Goal: Information Seeking & Learning: Stay updated

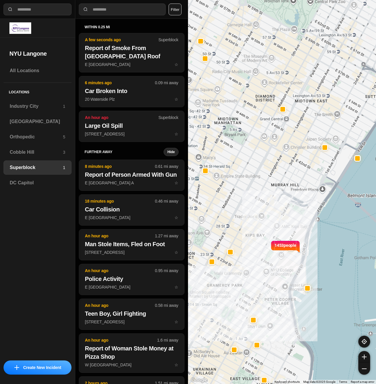
select select "*"
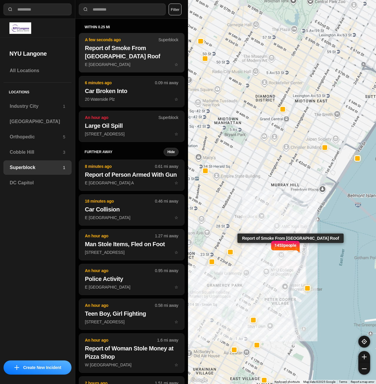
click at [121, 64] on p "E [GEOGRAPHIC_DATA] ☆" at bounding box center [131, 65] width 93 height 6
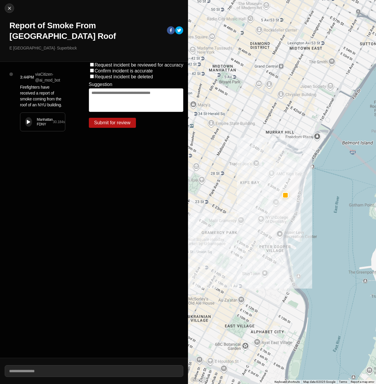
click at [30, 121] on icon at bounding box center [29, 122] width 4 height 4
click at [9, 10] on img at bounding box center [9, 8] width 6 height 6
select select "*"
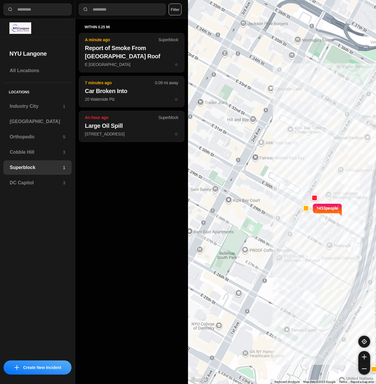
drag, startPoint x: 331, startPoint y: 230, endPoint x: 306, endPoint y: 249, distance: 31.7
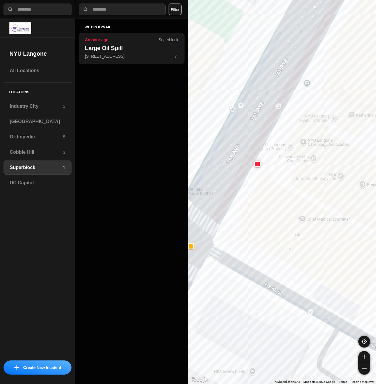
drag, startPoint x: 302, startPoint y: 236, endPoint x: 301, endPoint y: 246, distance: 10.7
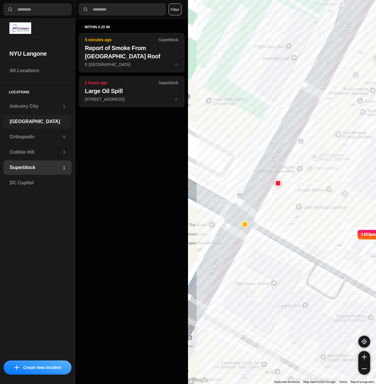
click at [27, 125] on div "[GEOGRAPHIC_DATA]" at bounding box center [38, 121] width 68 height 14
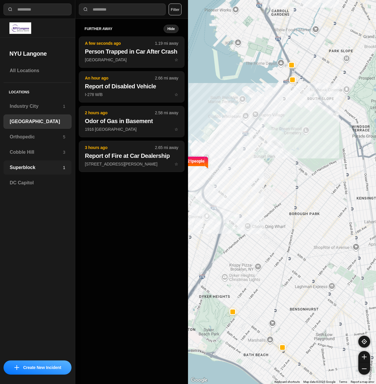
click at [21, 169] on h3 "Superblock" at bounding box center [36, 167] width 53 height 7
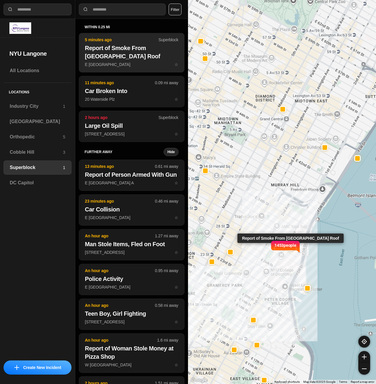
click at [136, 54] on h2 "Report of Smoke From [GEOGRAPHIC_DATA] Roof" at bounding box center [131, 52] width 93 height 16
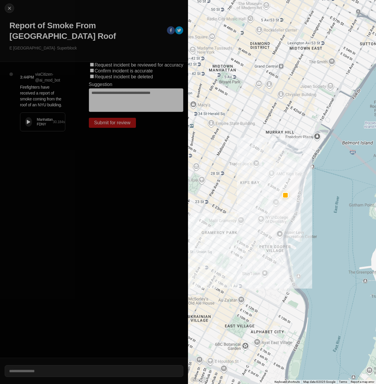
click at [28, 123] on icon at bounding box center [29, 122] width 4 height 4
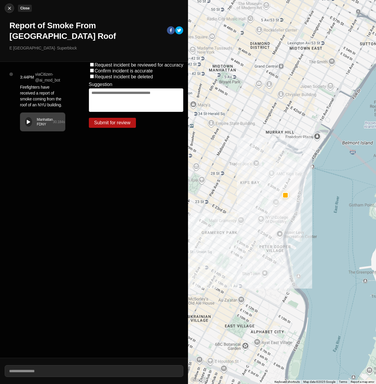
click at [9, 11] on img at bounding box center [9, 8] width 6 height 6
select select "*"
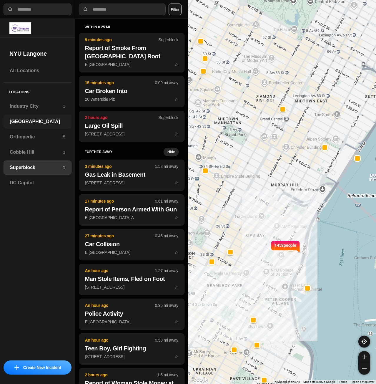
click at [29, 121] on h3 "[GEOGRAPHIC_DATA]" at bounding box center [38, 121] width 56 height 7
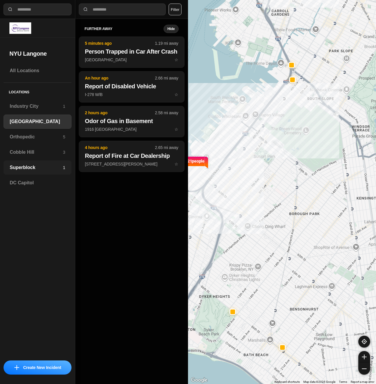
click at [17, 165] on h3 "Superblock" at bounding box center [36, 167] width 53 height 7
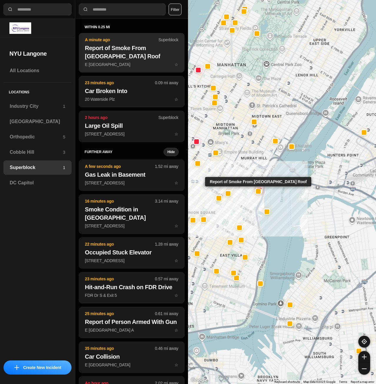
click at [102, 54] on h2 "Report of Smoke From [GEOGRAPHIC_DATA] Roof" at bounding box center [131, 52] width 93 height 16
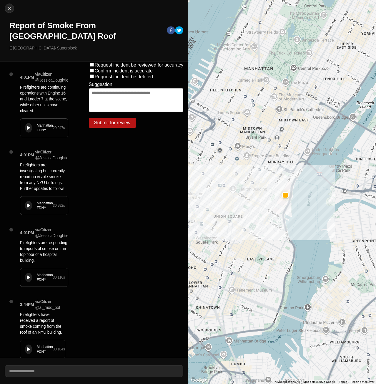
click at [31, 124] on div "Manhattan FDNY 29.047 s" at bounding box center [44, 128] width 48 height 18
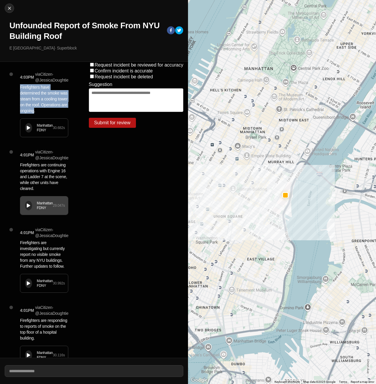
drag, startPoint x: 20, startPoint y: 87, endPoint x: 34, endPoint y: 110, distance: 26.5
click at [34, 110] on p "Firefighters have determined the smoke was steam from a cooling tower on the ro…" at bounding box center [44, 98] width 48 height 29
copy p "Firefighters have determined the smoke was steam from a cooling tower on the ro…"
click at [23, 127] on div "Manhattan FDNY 30.682 s" at bounding box center [44, 128] width 48 height 18
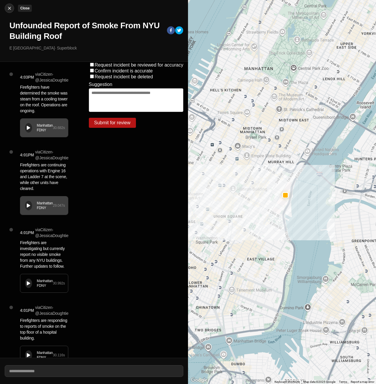
click at [11, 9] on img at bounding box center [9, 8] width 6 height 6
select select "*"
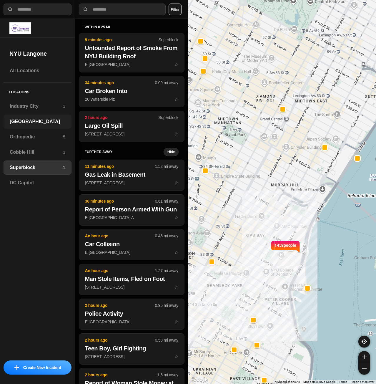
click at [32, 119] on h3 "[GEOGRAPHIC_DATA]" at bounding box center [38, 121] width 56 height 7
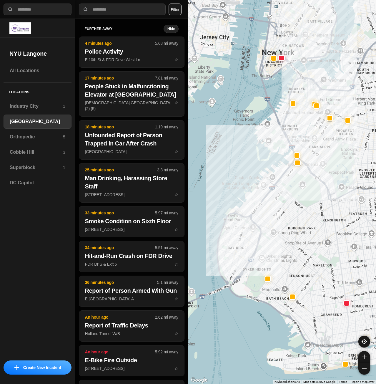
drag, startPoint x: 372, startPoint y: 145, endPoint x: 341, endPoint y: 199, distance: 62.0
click at [341, 199] on div at bounding box center [282, 192] width 188 height 384
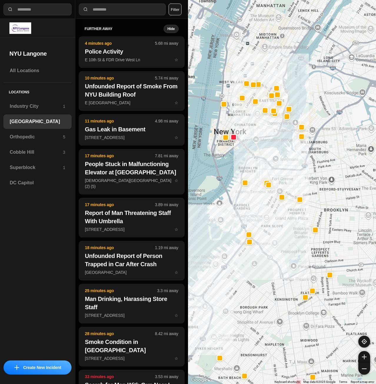
drag, startPoint x: 333, startPoint y: 92, endPoint x: 271, endPoint y: 155, distance: 88.9
click at [284, 170] on div at bounding box center [282, 192] width 188 height 384
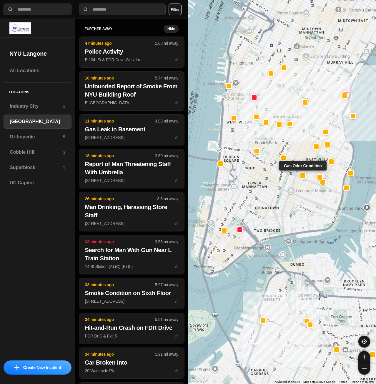
drag, startPoint x: 313, startPoint y: 117, endPoint x: 305, endPoint y: 180, distance: 62.5
click at [305, 179] on div at bounding box center [303, 175] width 6 height 6
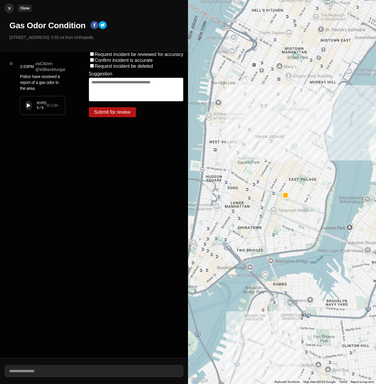
click at [12, 10] on div at bounding box center [9, 8] width 9 height 6
select select "*"
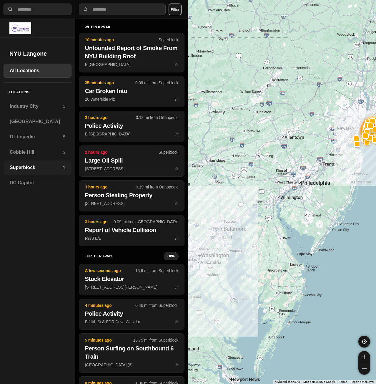
click at [41, 169] on h3 "Superblock" at bounding box center [36, 167] width 53 height 7
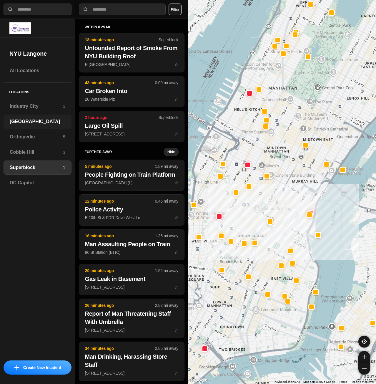
click at [32, 123] on h3 "[GEOGRAPHIC_DATA]" at bounding box center [38, 121] width 56 height 7
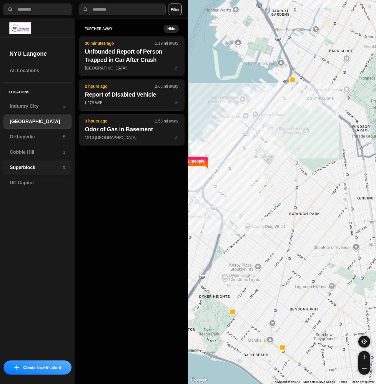
click at [13, 166] on h3 "Superblock" at bounding box center [36, 167] width 53 height 7
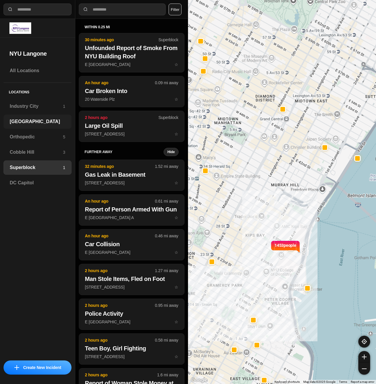
click at [29, 122] on h3 "[GEOGRAPHIC_DATA]" at bounding box center [38, 121] width 56 height 7
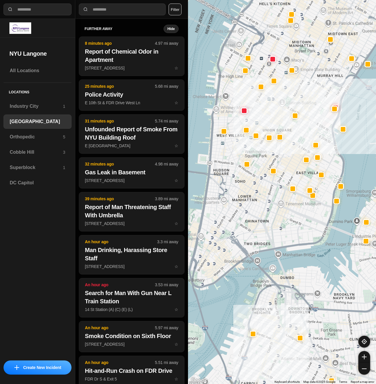
drag, startPoint x: 297, startPoint y: 176, endPoint x: 328, endPoint y: 188, distance: 33.6
click at [328, 188] on div "421 people" at bounding box center [282, 192] width 188 height 384
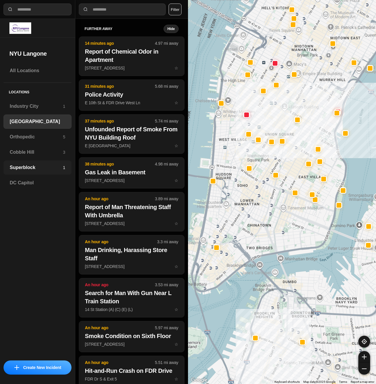
click at [32, 161] on div "Superblock 1" at bounding box center [38, 167] width 68 height 14
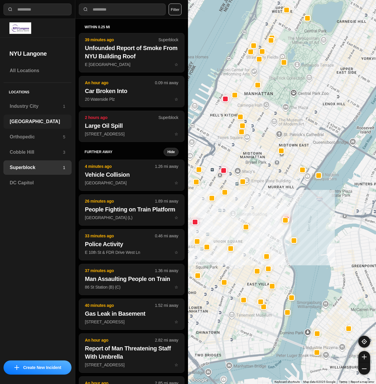
click at [41, 125] on h3 "[GEOGRAPHIC_DATA]" at bounding box center [38, 121] width 56 height 7
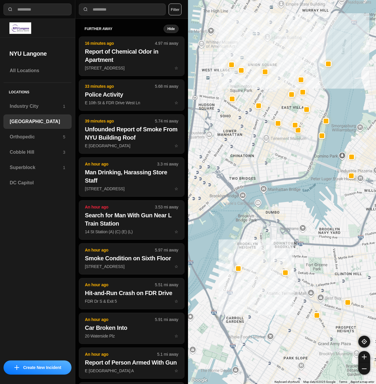
drag, startPoint x: 258, startPoint y: 138, endPoint x: 278, endPoint y: 162, distance: 31.3
click at [279, 167] on div "421 people" at bounding box center [282, 192] width 188 height 384
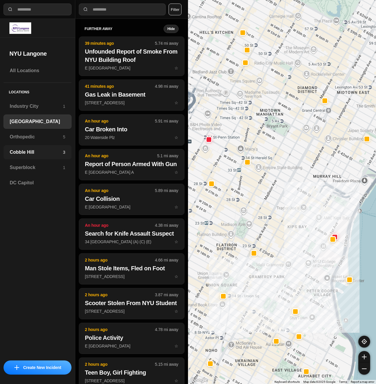
click at [52, 145] on div "Cobble Hill 3" at bounding box center [38, 152] width 68 height 14
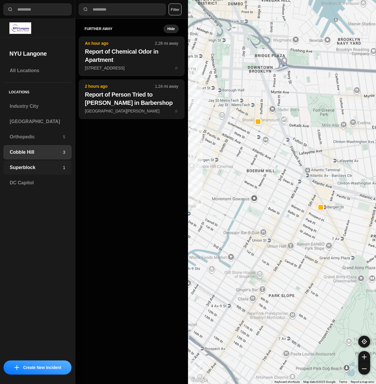
click at [14, 166] on h3 "Superblock" at bounding box center [36, 167] width 53 height 7
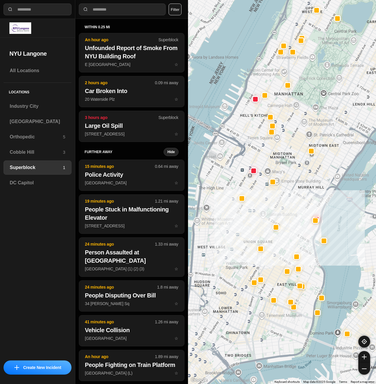
drag, startPoint x: 293, startPoint y: 244, endPoint x: 353, endPoint y: 209, distance: 69.7
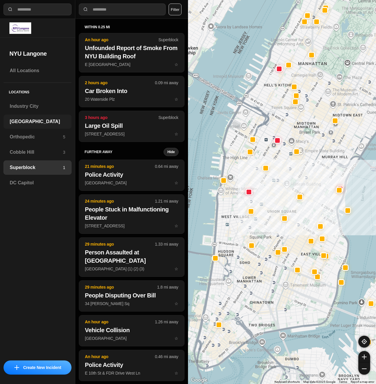
click at [31, 125] on h3 "[GEOGRAPHIC_DATA]" at bounding box center [38, 121] width 56 height 7
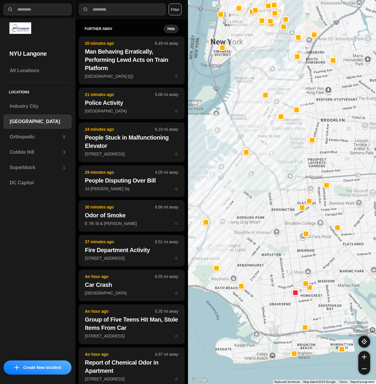
drag, startPoint x: 313, startPoint y: 251, endPoint x: 297, endPoint y: 252, distance: 16.5
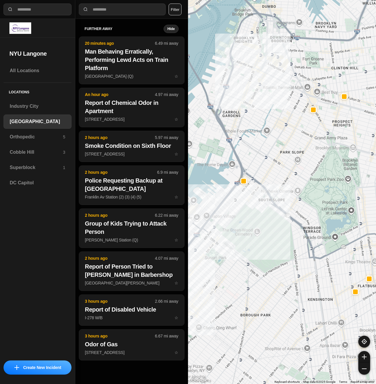
drag, startPoint x: 305, startPoint y: 173, endPoint x: 300, endPoint y: 193, distance: 20.6
click at [300, 194] on div "421 people" at bounding box center [282, 192] width 188 height 384
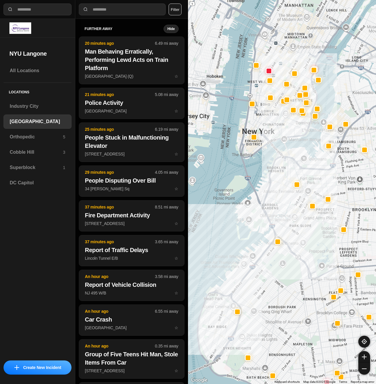
drag, startPoint x: 292, startPoint y: 70, endPoint x: 289, endPoint y: 142, distance: 72.8
click at [289, 142] on div at bounding box center [282, 192] width 188 height 384
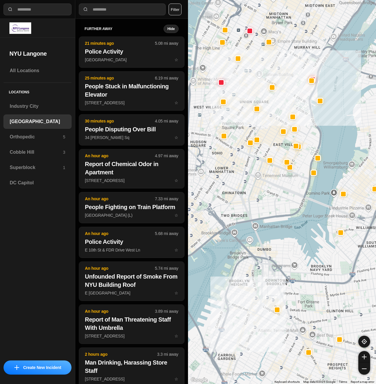
drag, startPoint x: 257, startPoint y: 56, endPoint x: 278, endPoint y: 80, distance: 32.0
click at [278, 80] on div "421 people" at bounding box center [282, 192] width 188 height 384
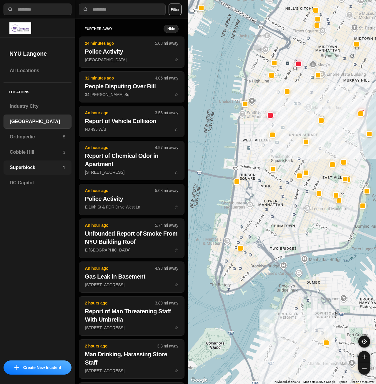
click at [35, 167] on h3 "Superblock" at bounding box center [36, 167] width 53 height 7
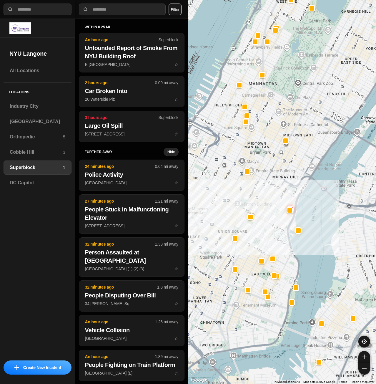
drag, startPoint x: 213, startPoint y: 181, endPoint x: 253, endPoint y: 171, distance: 41.6
click at [253, 171] on div at bounding box center [282, 192] width 188 height 384
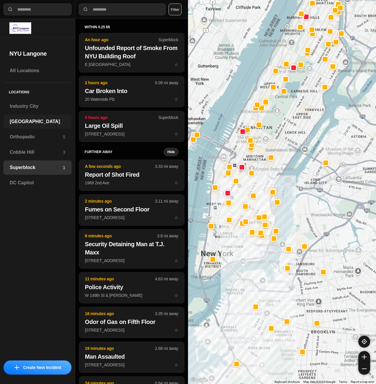
click at [29, 116] on div "[GEOGRAPHIC_DATA]" at bounding box center [38, 121] width 68 height 14
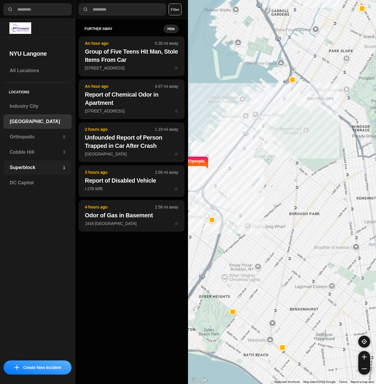
click at [29, 169] on h3 "Superblock" at bounding box center [36, 167] width 53 height 7
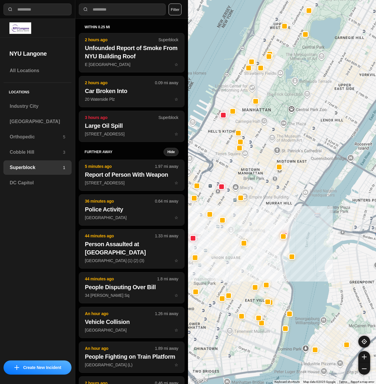
select select "*"
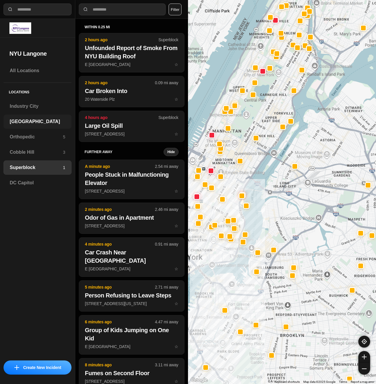
click at [43, 119] on h3 "[GEOGRAPHIC_DATA]" at bounding box center [38, 121] width 56 height 7
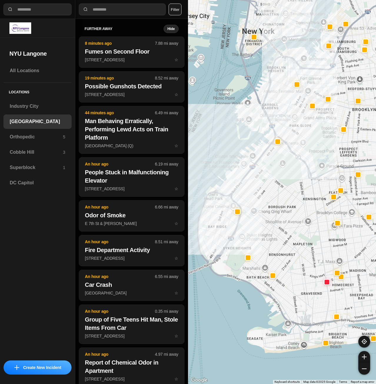
click at [263, 180] on div at bounding box center [282, 192] width 188 height 384
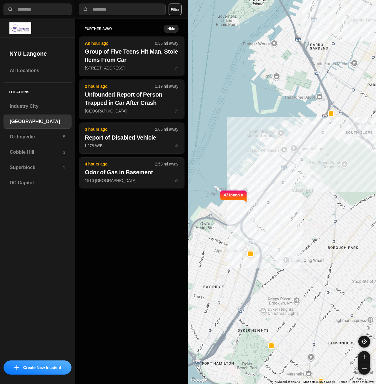
drag, startPoint x: 315, startPoint y: 225, endPoint x: 362, endPoint y: 235, distance: 48.3
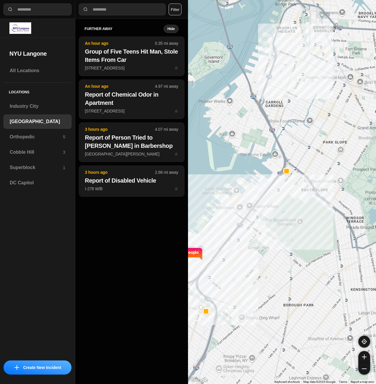
drag, startPoint x: 360, startPoint y: 227, endPoint x: 309, endPoint y: 278, distance: 72.0
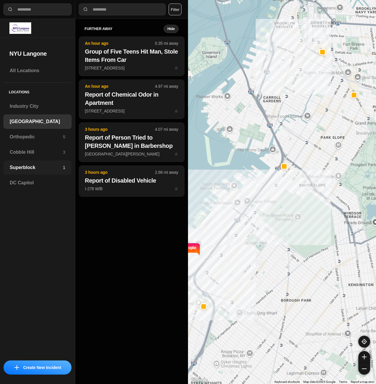
click at [30, 170] on h3 "Superblock" at bounding box center [36, 167] width 53 height 7
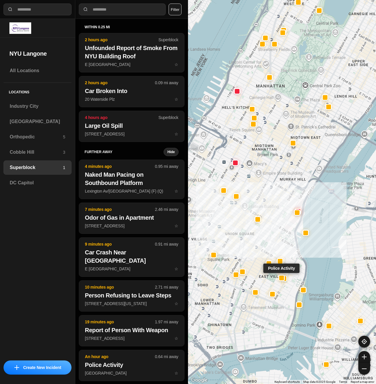
drag, startPoint x: 268, startPoint y: 291, endPoint x: 286, endPoint y: 269, distance: 27.6
click at [284, 276] on div at bounding box center [281, 278] width 5 height 5
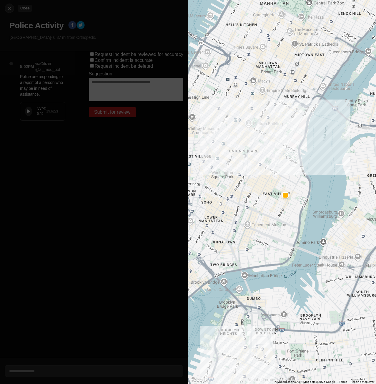
click at [10, 5] on button "Close" at bounding box center [9, 8] width 9 height 9
select select "*"
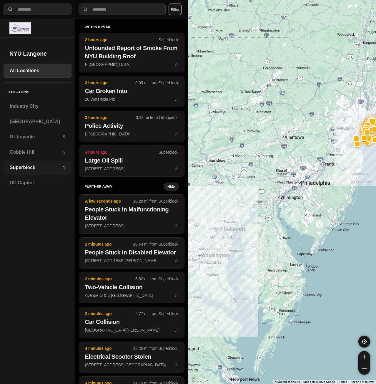
click at [50, 170] on h3 "Superblock" at bounding box center [36, 167] width 53 height 7
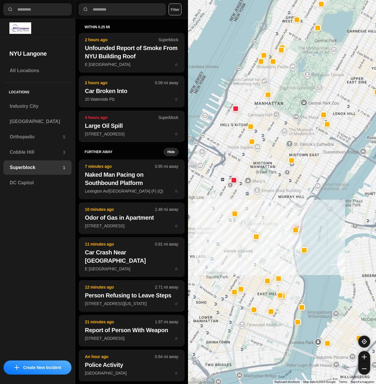
drag, startPoint x: 226, startPoint y: 244, endPoint x: 268, endPoint y: 219, distance: 49.6
click at [267, 220] on div at bounding box center [282, 192] width 188 height 384
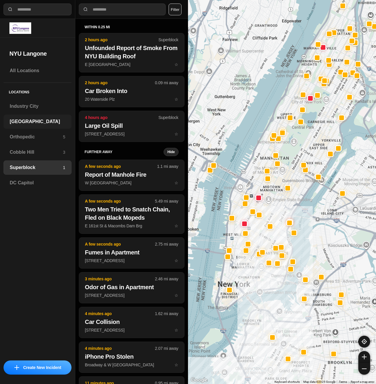
click at [31, 121] on h3 "[GEOGRAPHIC_DATA]" at bounding box center [38, 121] width 56 height 7
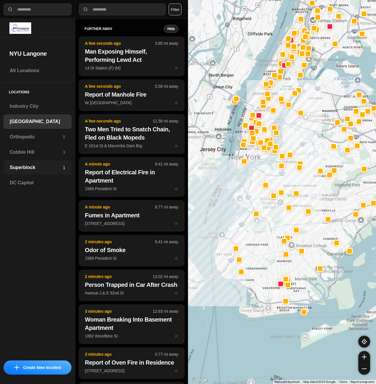
click at [9, 165] on div "Superblock 1" at bounding box center [38, 167] width 68 height 14
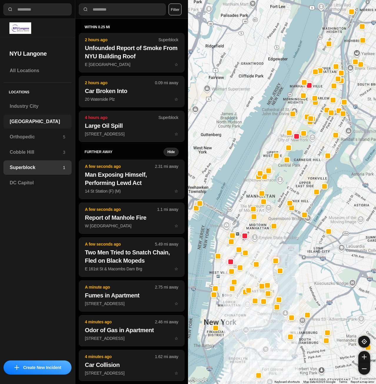
click at [40, 127] on div "[GEOGRAPHIC_DATA]" at bounding box center [38, 121] width 68 height 14
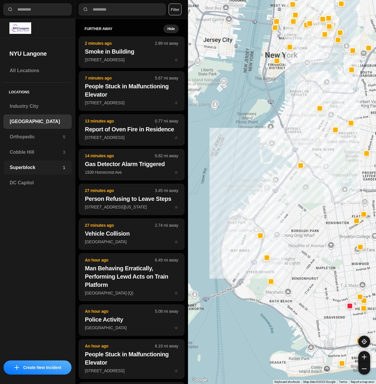
click at [16, 165] on div "Superblock 1" at bounding box center [38, 167] width 68 height 14
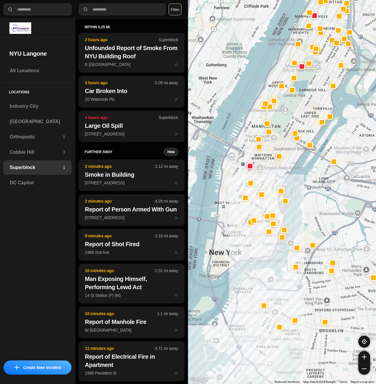
drag, startPoint x: 255, startPoint y: 245, endPoint x: 300, endPoint y: 200, distance: 63.7
click at [300, 200] on div at bounding box center [282, 192] width 188 height 384
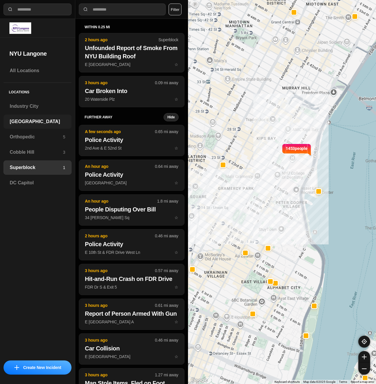
click at [35, 124] on h3 "[GEOGRAPHIC_DATA]" at bounding box center [38, 121] width 56 height 7
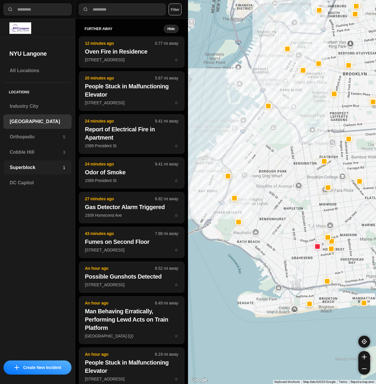
click at [33, 170] on h3 "Superblock" at bounding box center [36, 167] width 53 height 7
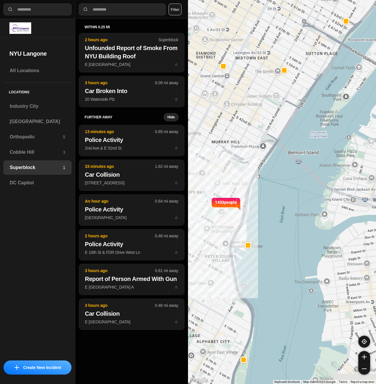
drag, startPoint x: 270, startPoint y: 199, endPoint x: 323, endPoint y: 147, distance: 74.5
click at [323, 147] on div "1453 people" at bounding box center [282, 192] width 188 height 384
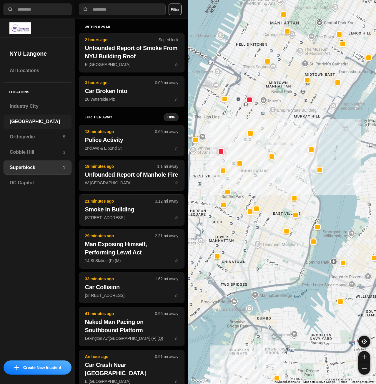
click at [47, 128] on div "[GEOGRAPHIC_DATA]" at bounding box center [38, 121] width 68 height 14
